Goal: Transaction & Acquisition: Download file/media

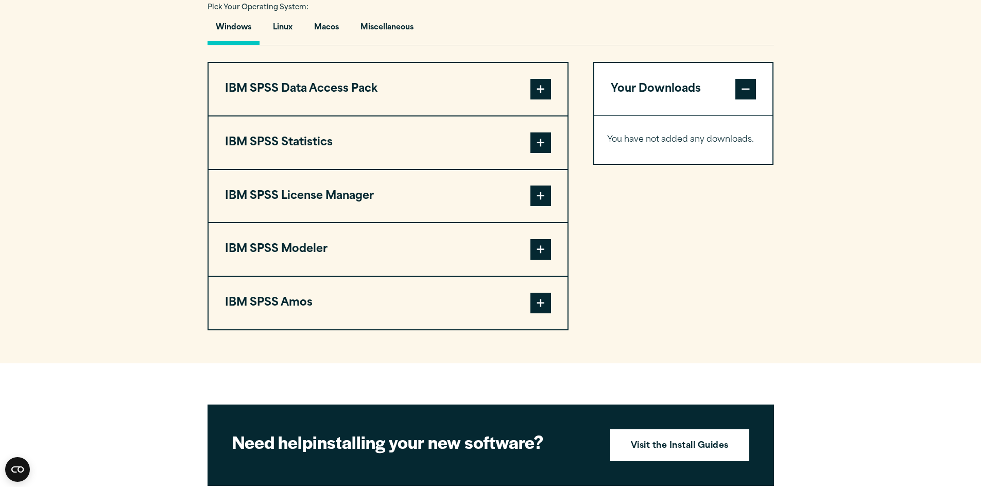
scroll to position [566, 0]
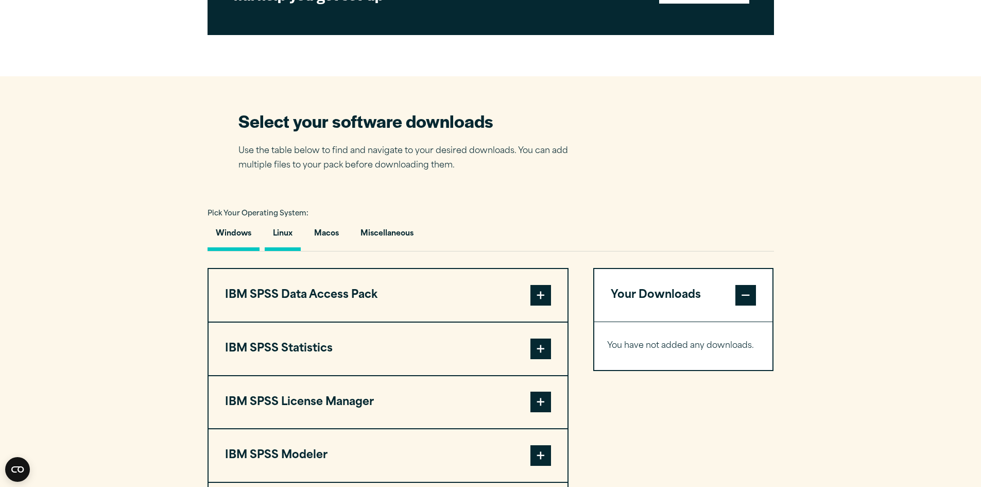
click at [281, 231] on button "Linux" at bounding box center [283, 235] width 36 height 29
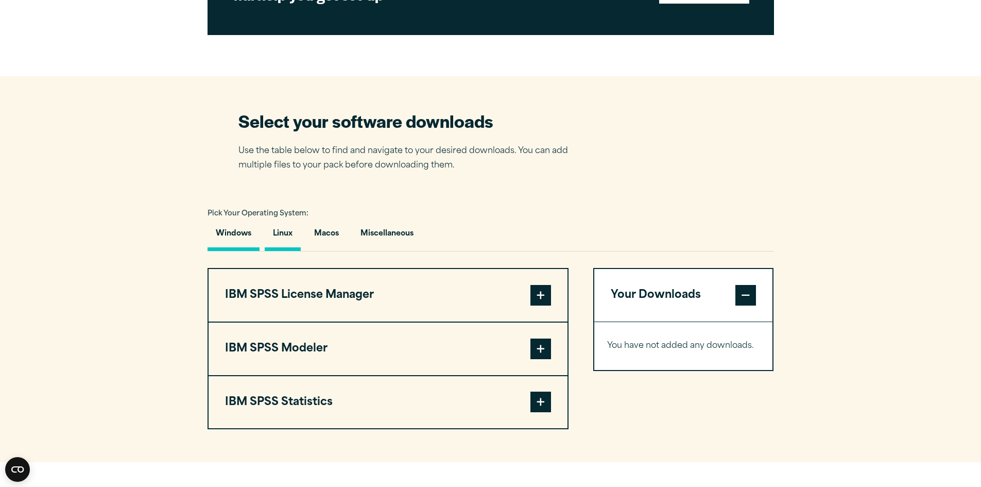
click at [237, 232] on button "Windows" at bounding box center [234, 235] width 52 height 29
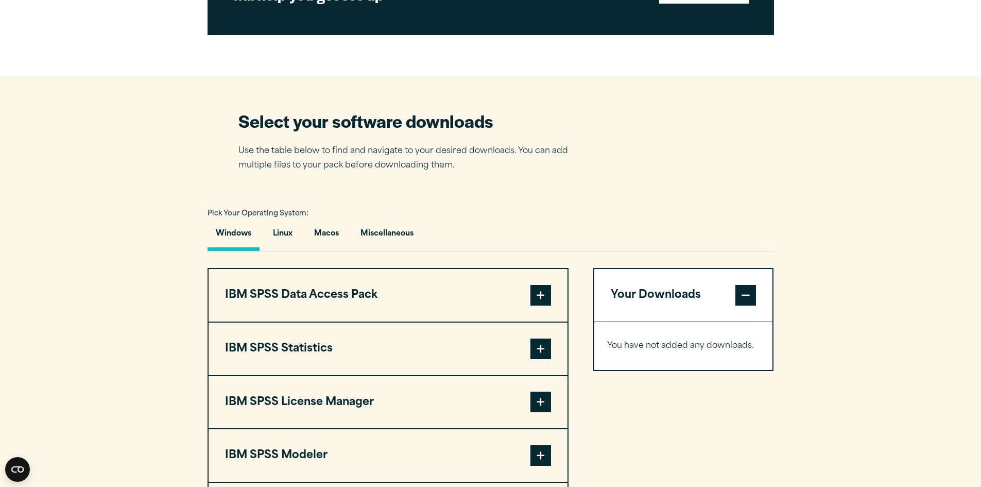
click at [370, 284] on button "IBM SPSS Data Access Pack" at bounding box center [388, 295] width 359 height 53
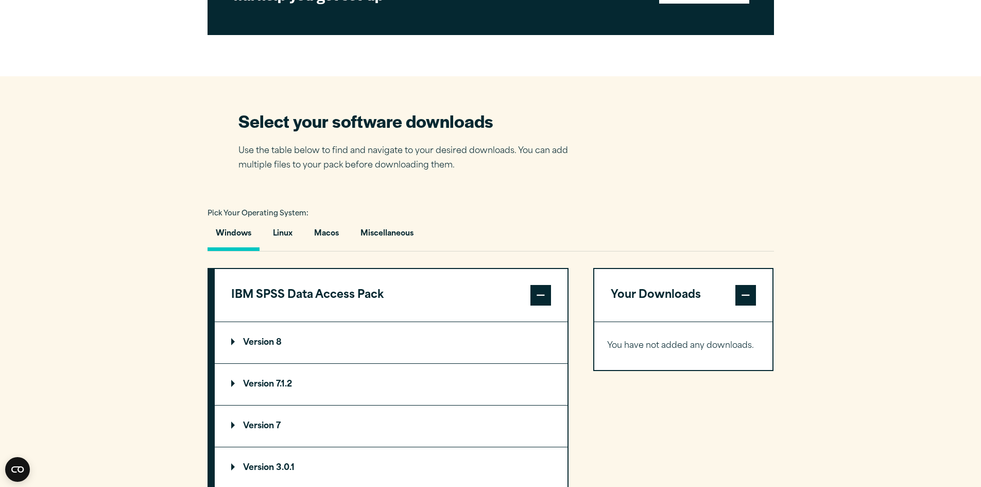
click at [370, 284] on button "IBM SPSS Data Access Pack" at bounding box center [391, 295] width 353 height 53
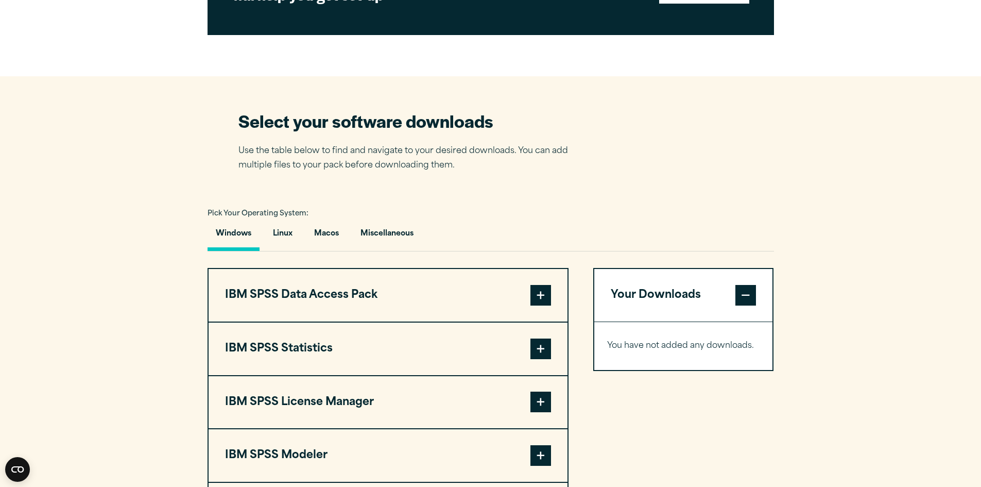
click at [353, 335] on button "IBM SPSS Statistics" at bounding box center [388, 348] width 359 height 53
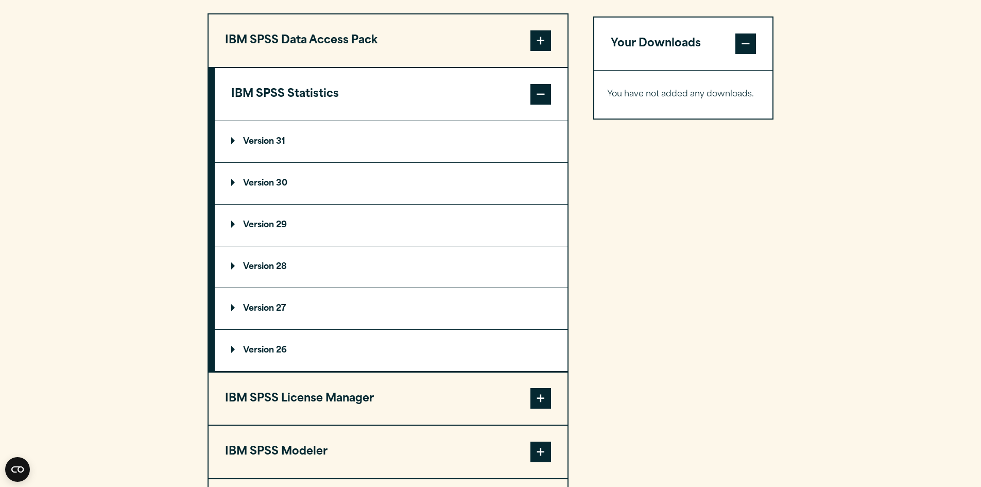
scroll to position [824, 0]
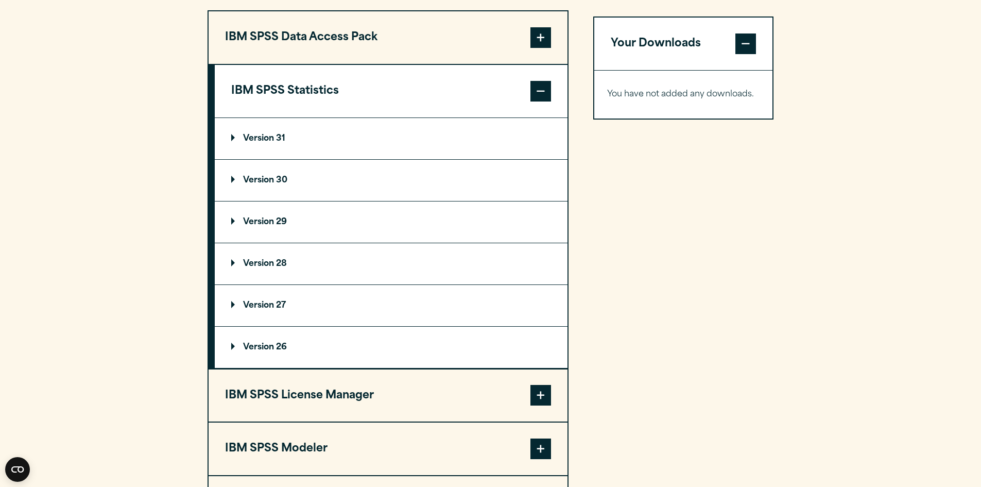
click at [345, 92] on button "IBM SPSS Statistics" at bounding box center [391, 91] width 353 height 53
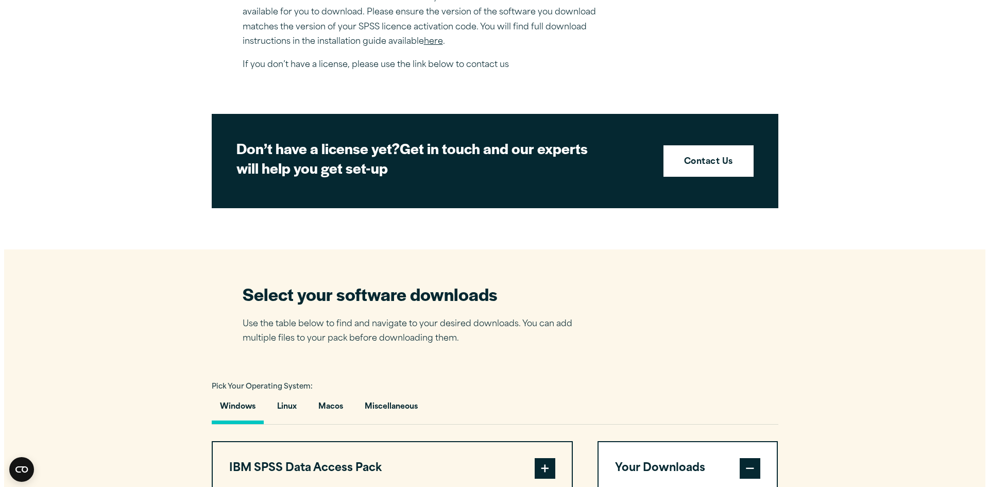
scroll to position [238, 0]
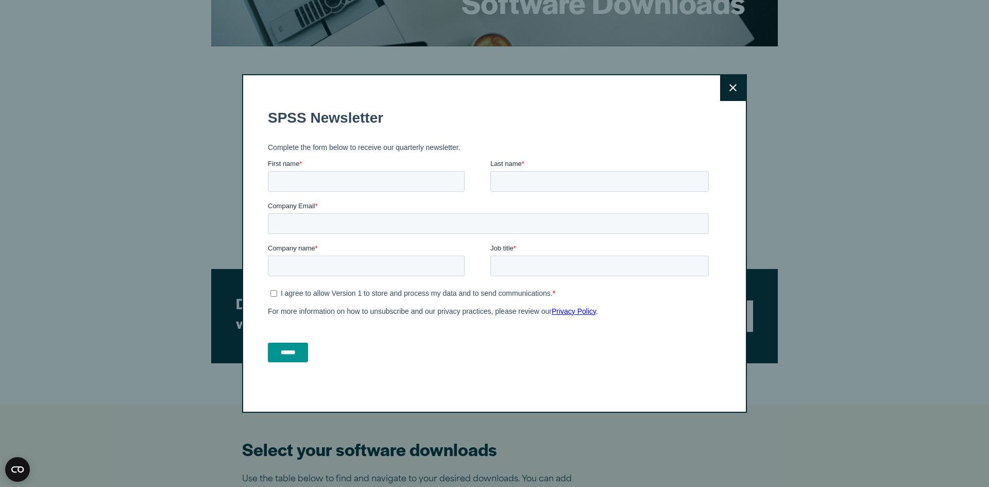
click at [720, 82] on button "Close" at bounding box center [733, 88] width 26 height 26
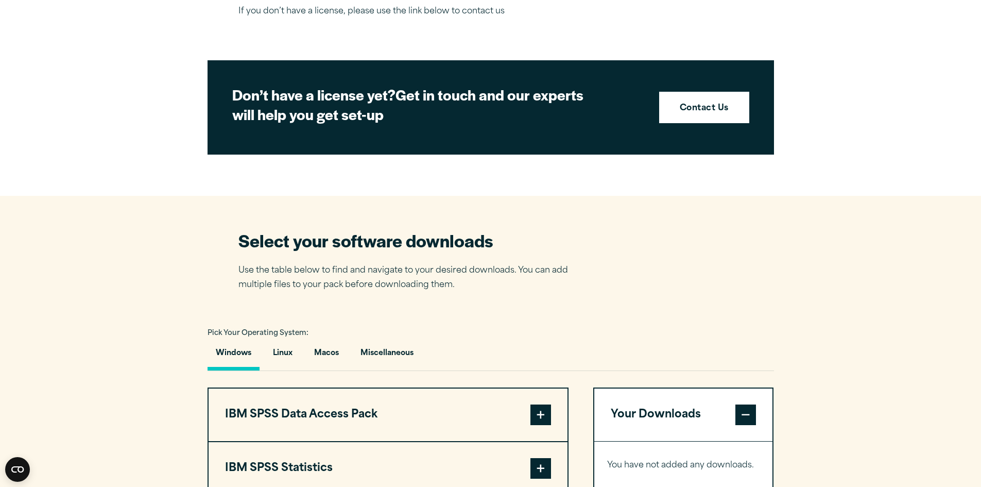
scroll to position [547, 0]
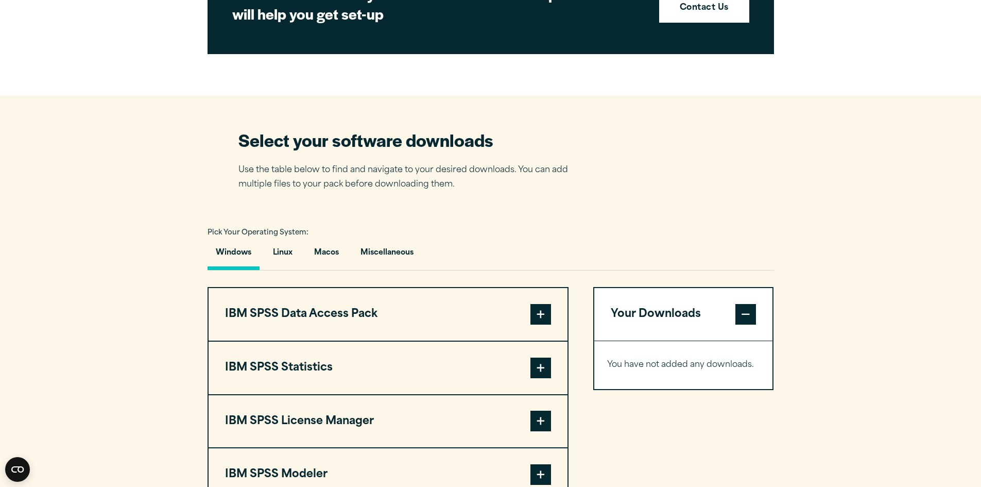
click at [366, 373] on button "IBM SPSS Statistics" at bounding box center [388, 367] width 359 height 53
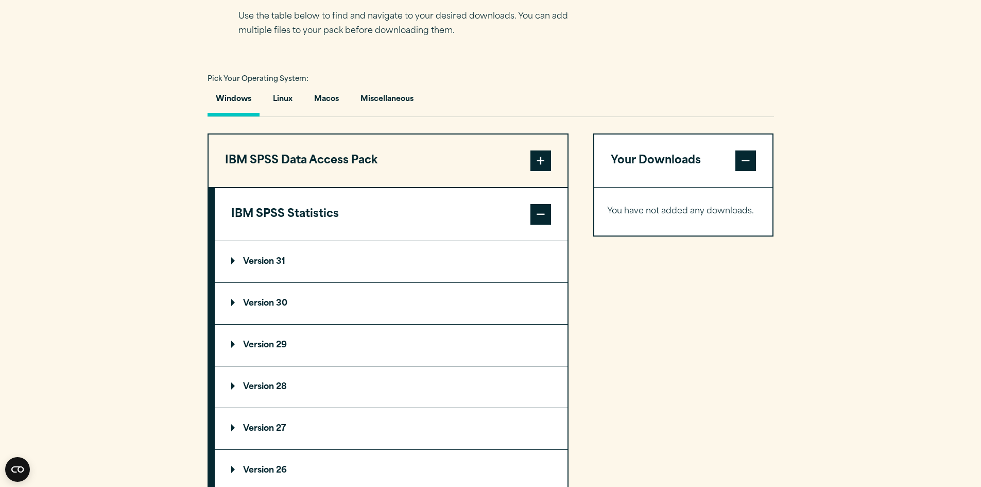
scroll to position [702, 0]
click at [381, 305] on summary "Version 30" at bounding box center [391, 302] width 353 height 41
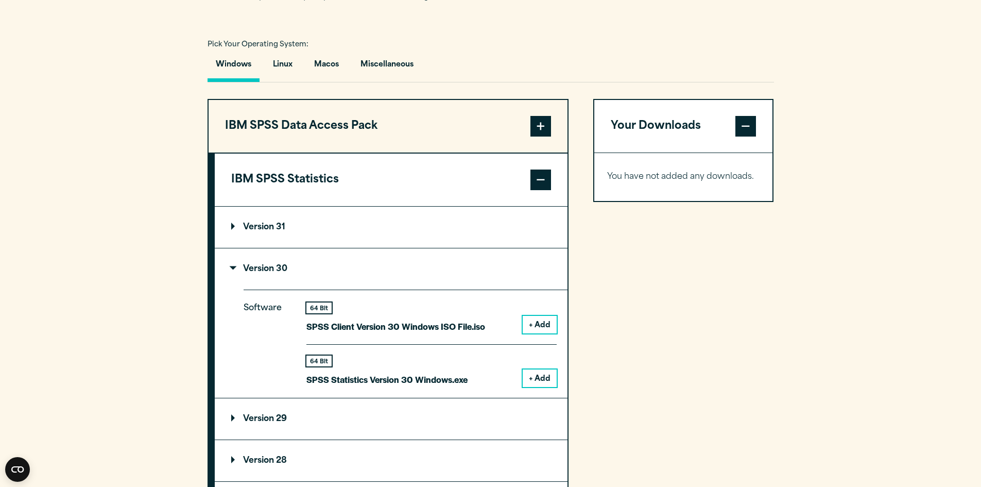
scroll to position [753, 0]
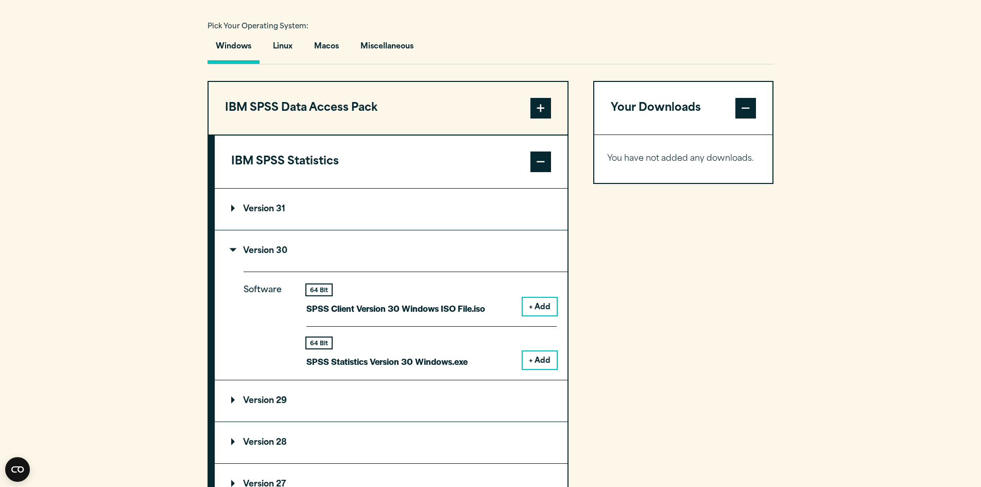
click at [542, 355] on button "+ Add" at bounding box center [540, 360] width 34 height 18
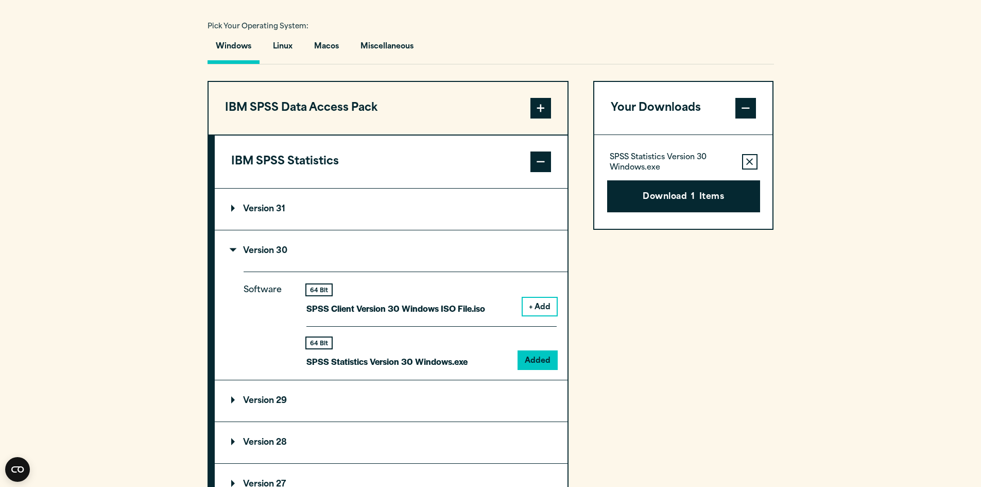
click at [710, 176] on div "Download 1 Items" at bounding box center [683, 192] width 153 height 40
click at [707, 186] on button "Download 1 Items" at bounding box center [683, 196] width 153 height 32
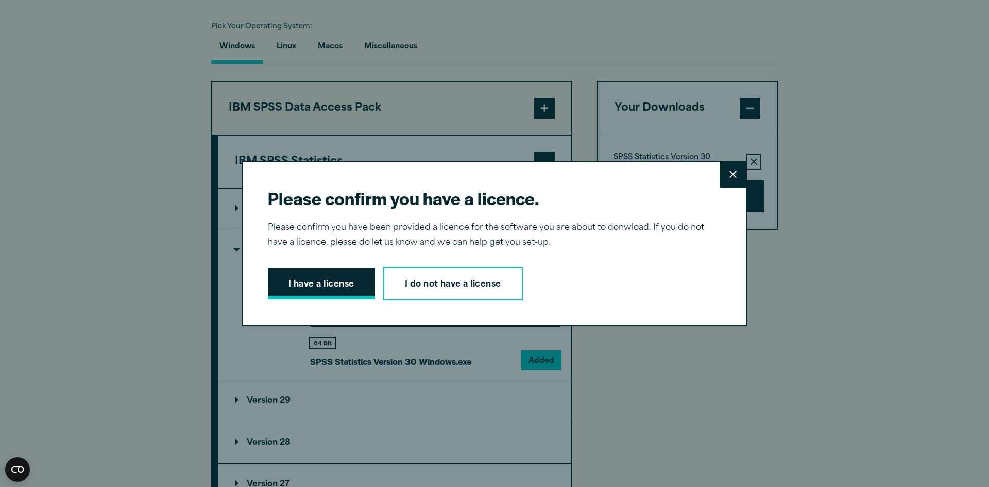
click at [337, 281] on button "I have a license" at bounding box center [321, 284] width 107 height 32
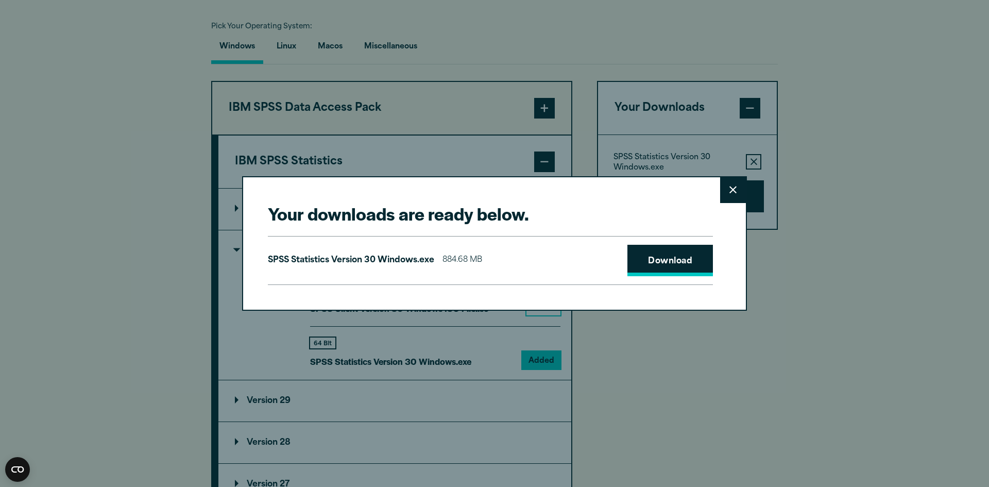
click at [630, 268] on link "Download" at bounding box center [669, 261] width 85 height 32
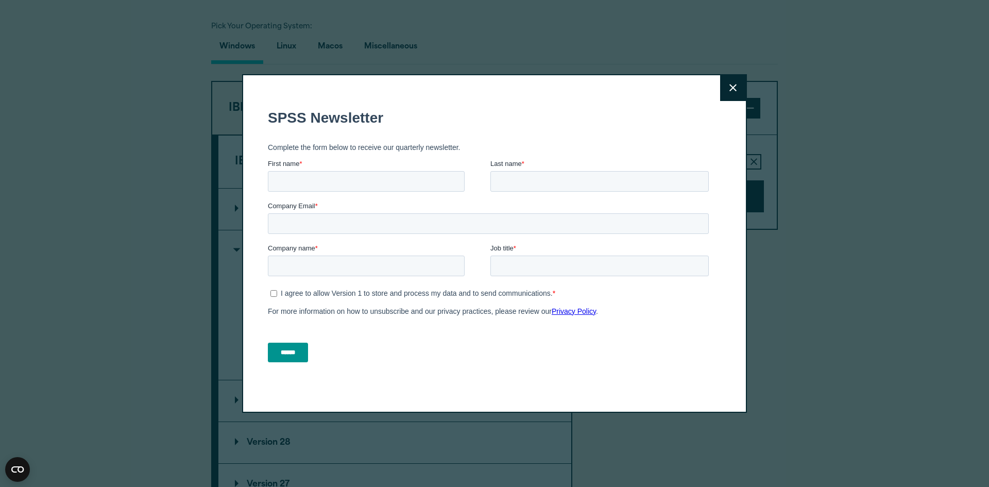
click at [729, 92] on icon at bounding box center [732, 88] width 7 height 8
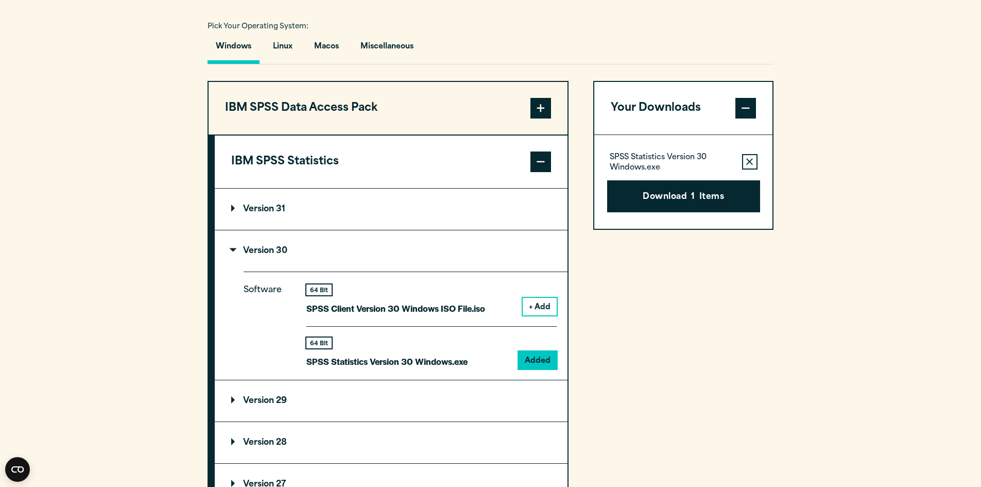
click at [263, 247] on p "Version 30" at bounding box center [259, 251] width 56 height 8
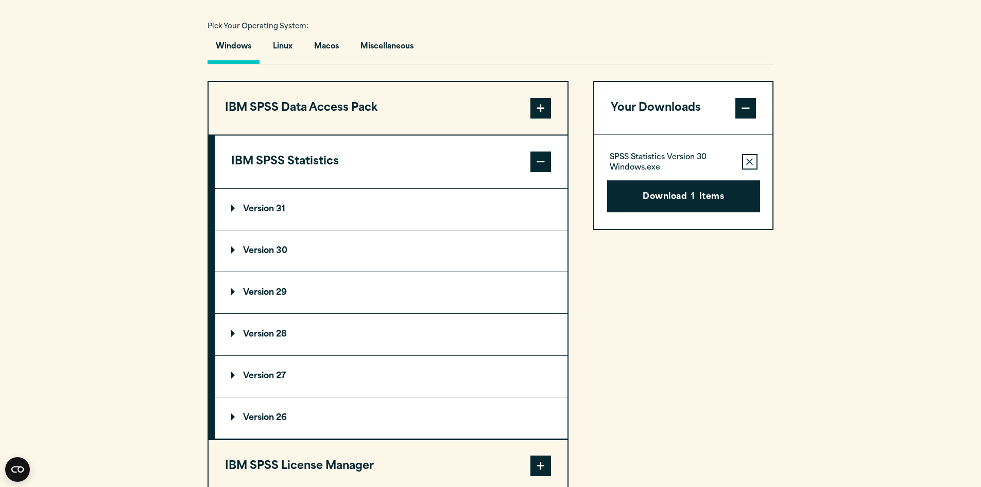
click at [287, 218] on summary "Version 31" at bounding box center [391, 208] width 353 height 41
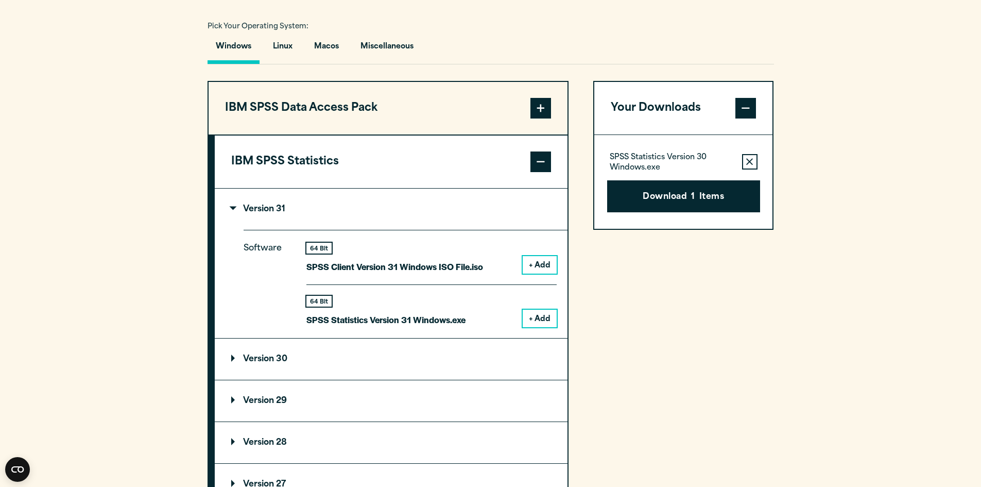
click at [287, 218] on summary "Version 31" at bounding box center [391, 208] width 353 height 41
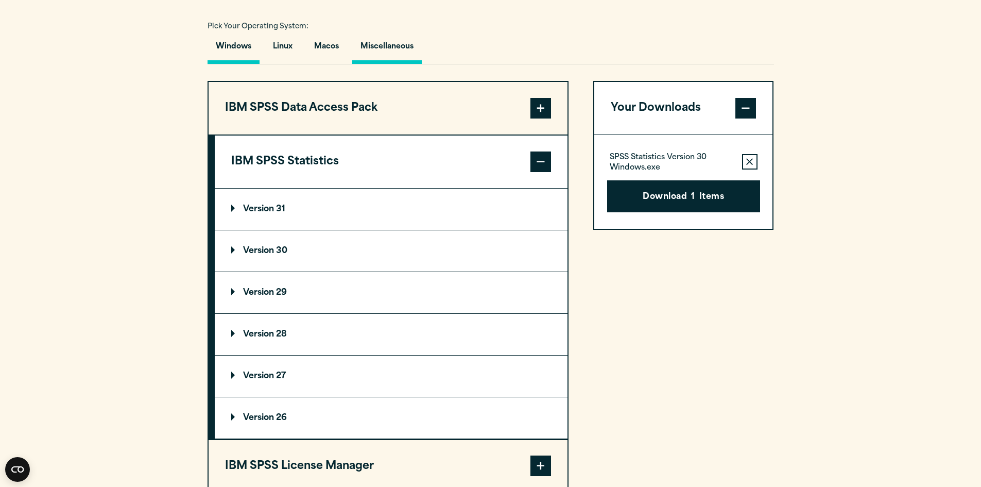
click at [412, 46] on button "Miscellaneous" at bounding box center [387, 49] width 70 height 29
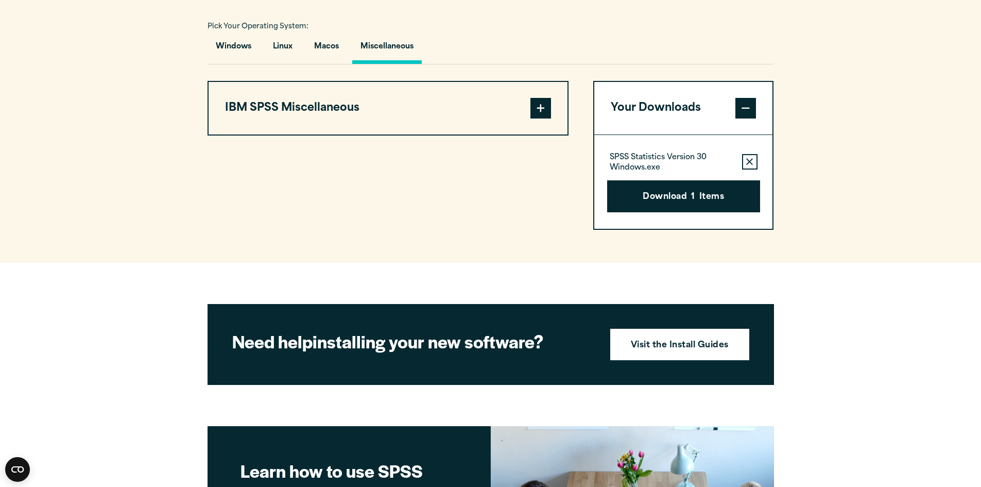
click at [393, 98] on button "IBM SPSS Miscellaneous" at bounding box center [388, 108] width 359 height 53
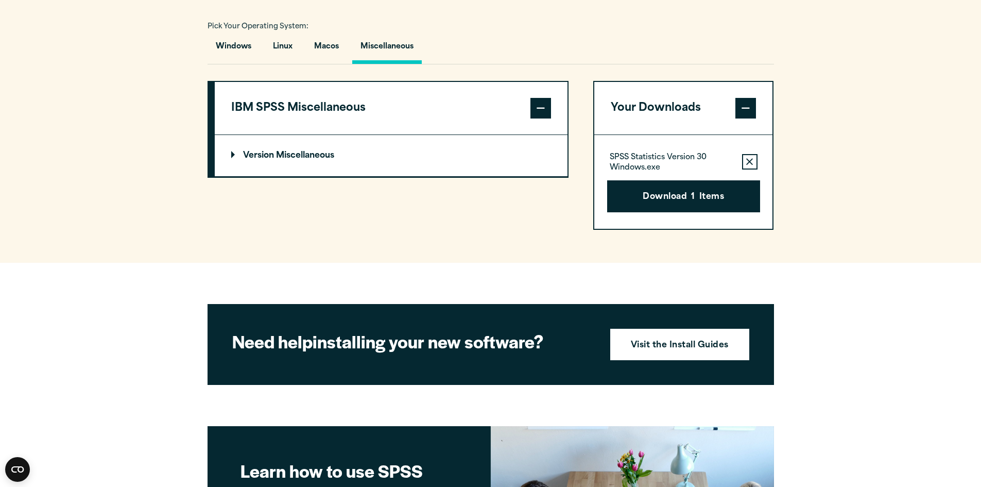
click at [243, 151] on p "Version Miscellaneous" at bounding box center [282, 155] width 103 height 8
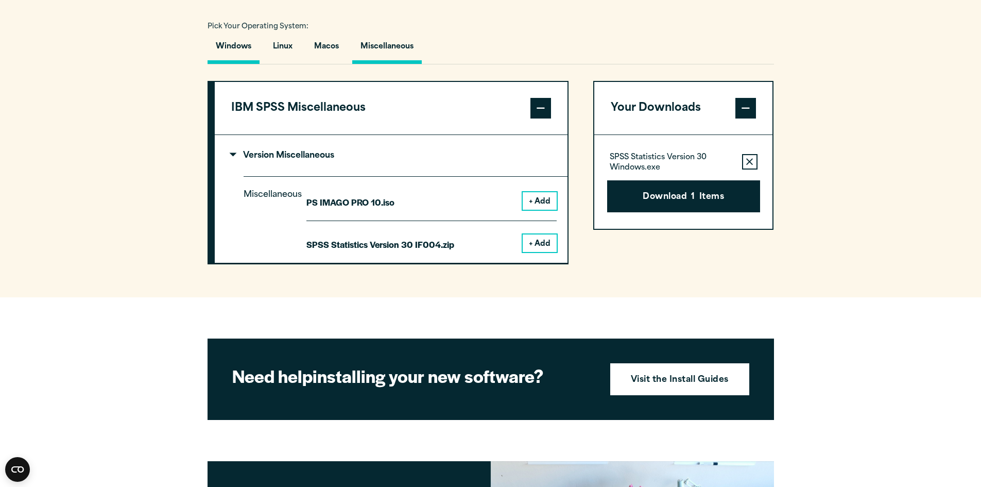
click at [239, 42] on button "Windows" at bounding box center [234, 49] width 52 height 29
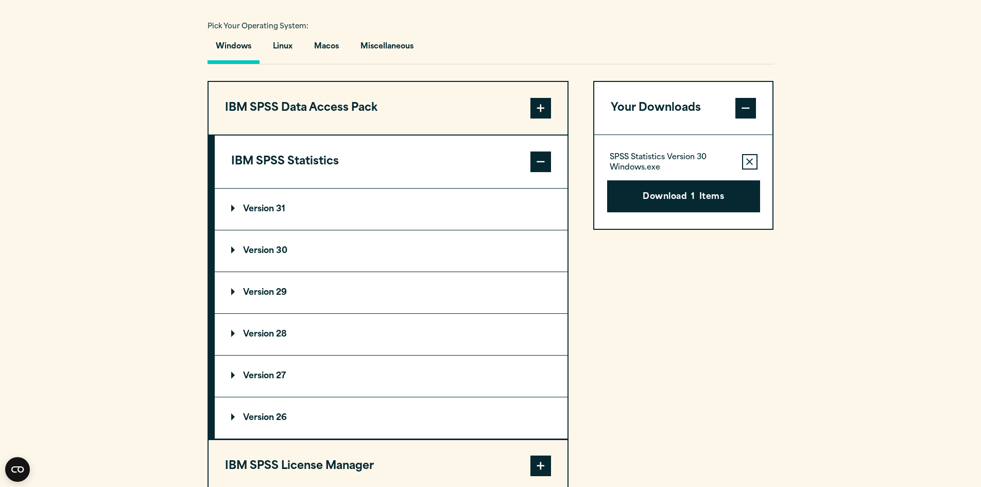
click at [322, 252] on summary "Version 30" at bounding box center [391, 250] width 353 height 41
